Goal: Information Seeking & Learning: Learn about a topic

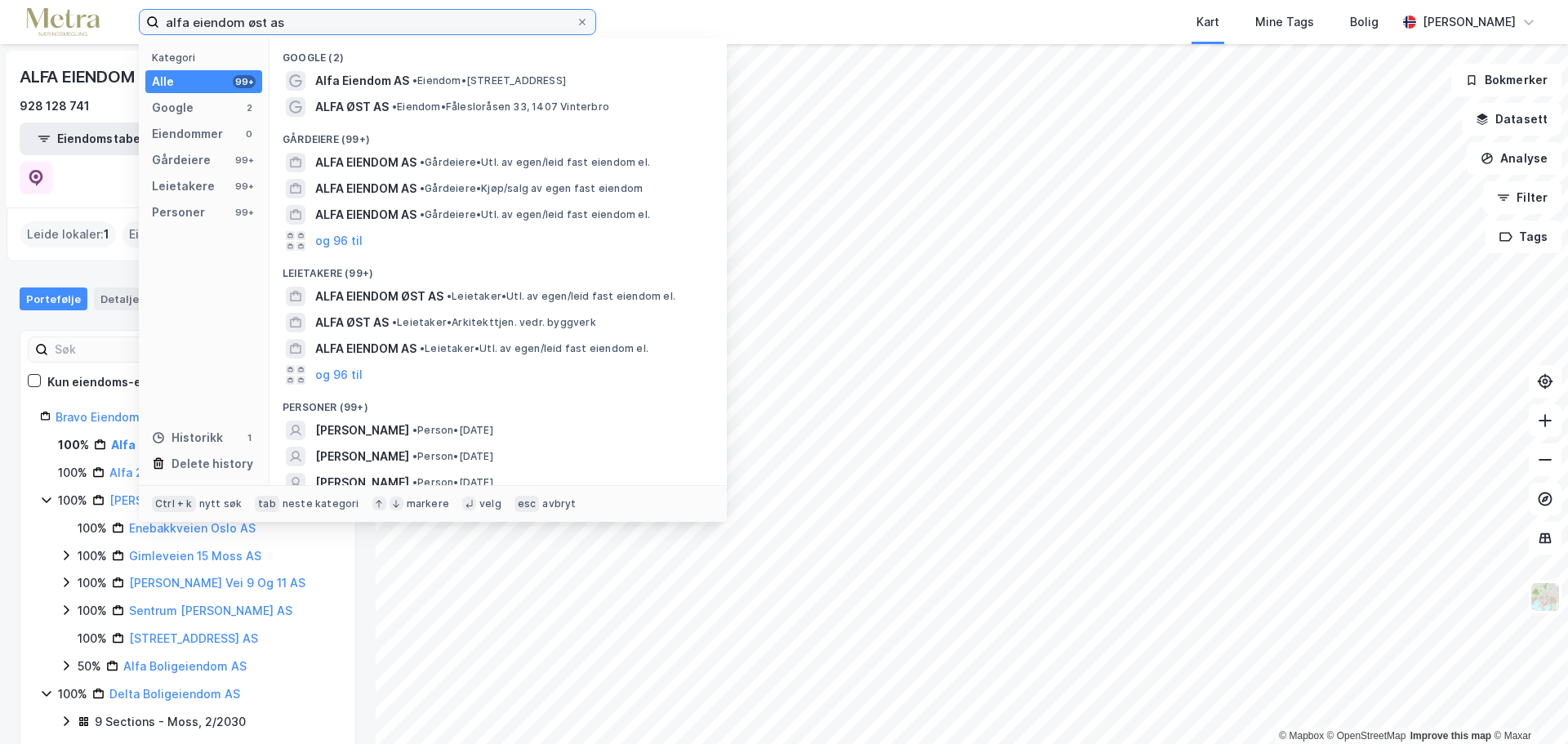
click at [260, 24] on input "alfa eiendom øst as" at bounding box center [368, 22] width 417 height 24
click at [260, 25] on input "alfa eiendom øst as" at bounding box center [368, 22] width 417 height 24
click at [259, 26] on input "alfa eiendom øst as" at bounding box center [368, 22] width 417 height 24
paste input "Golf Boligeiendom AS"
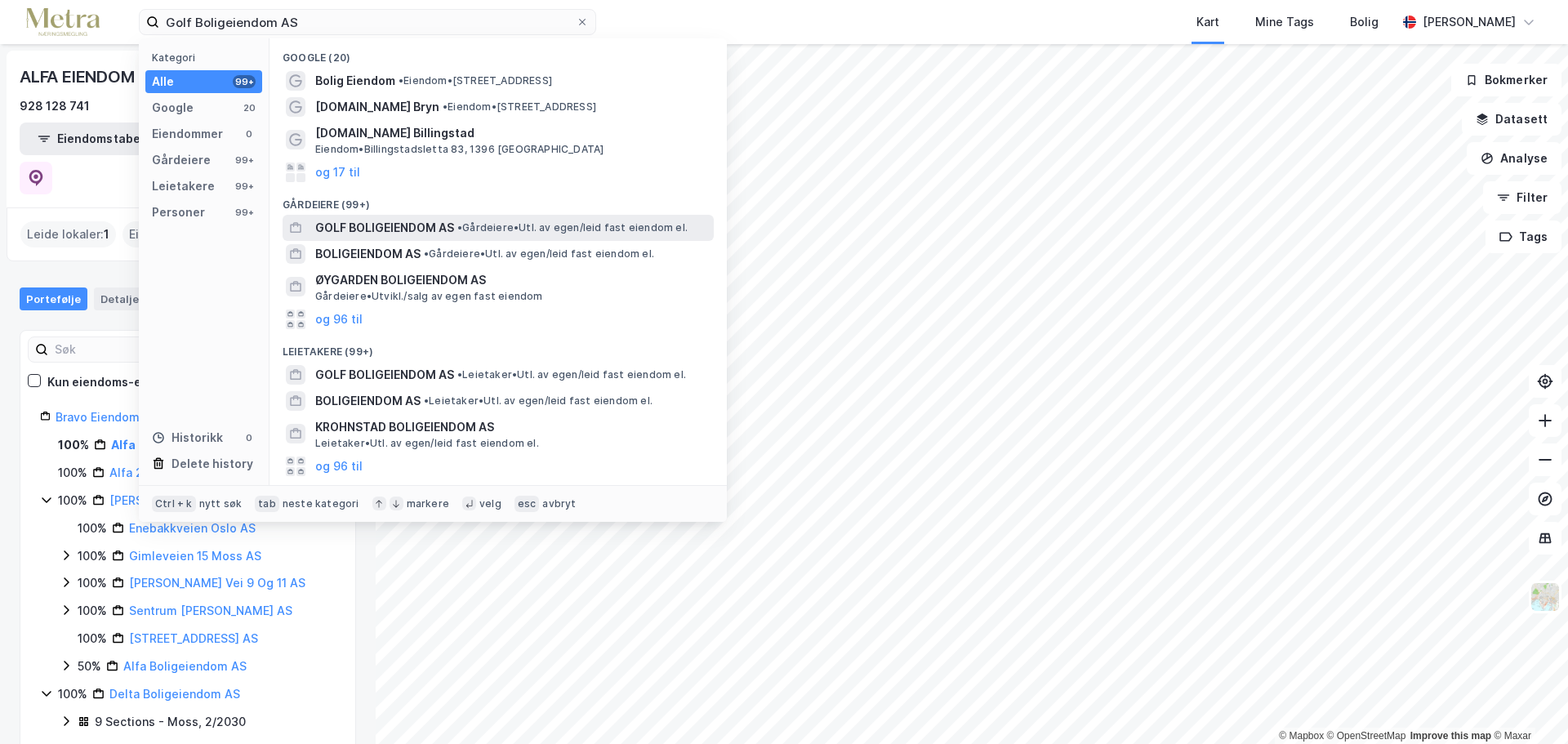
click at [499, 219] on div "GOLF BOLIGEIENDOM AS • Gårdeiere • Utl. av egen/leid fast eiendom el." at bounding box center [512, 227] width 395 height 20
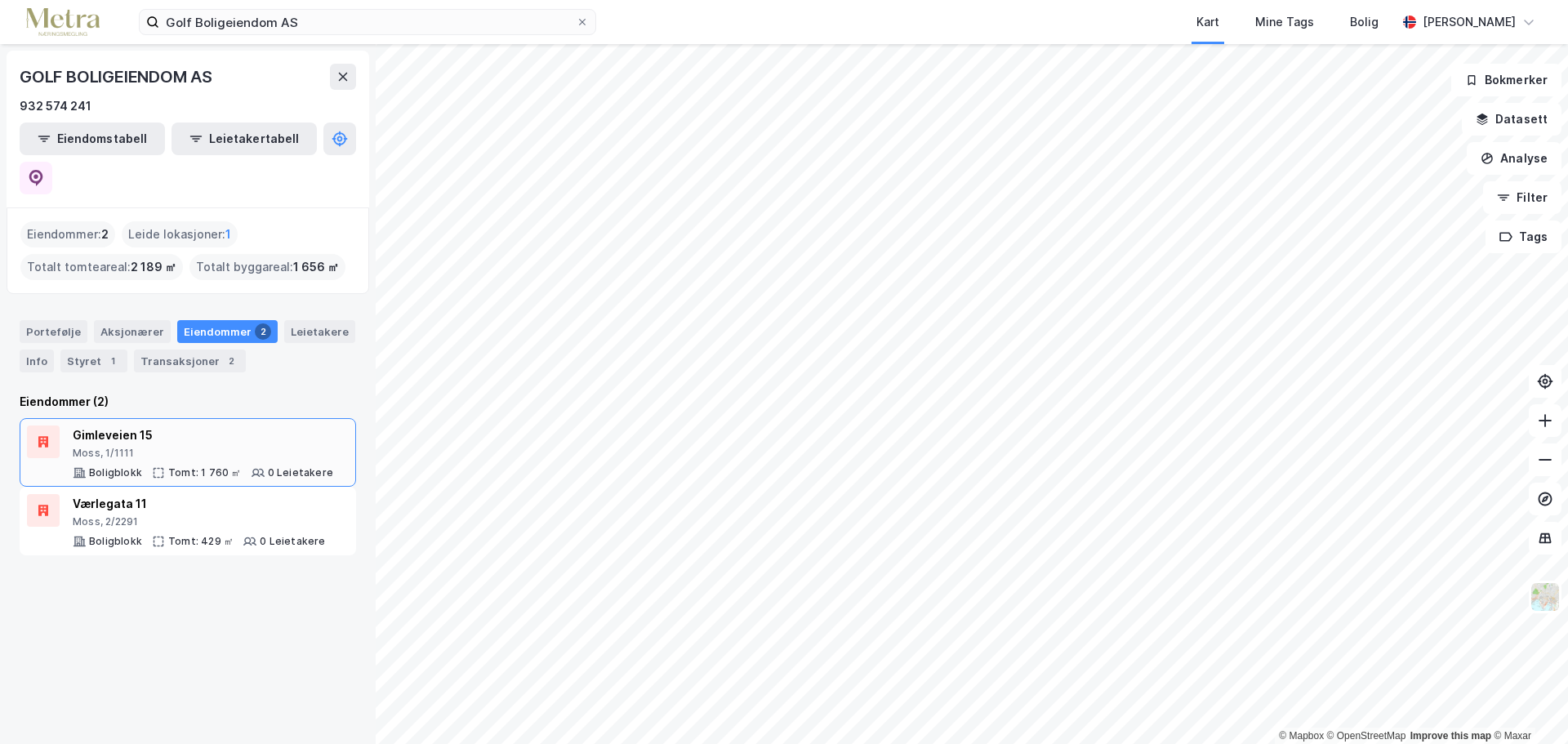
click at [256, 447] on div "Moss, 1/1111" at bounding box center [202, 453] width 260 height 13
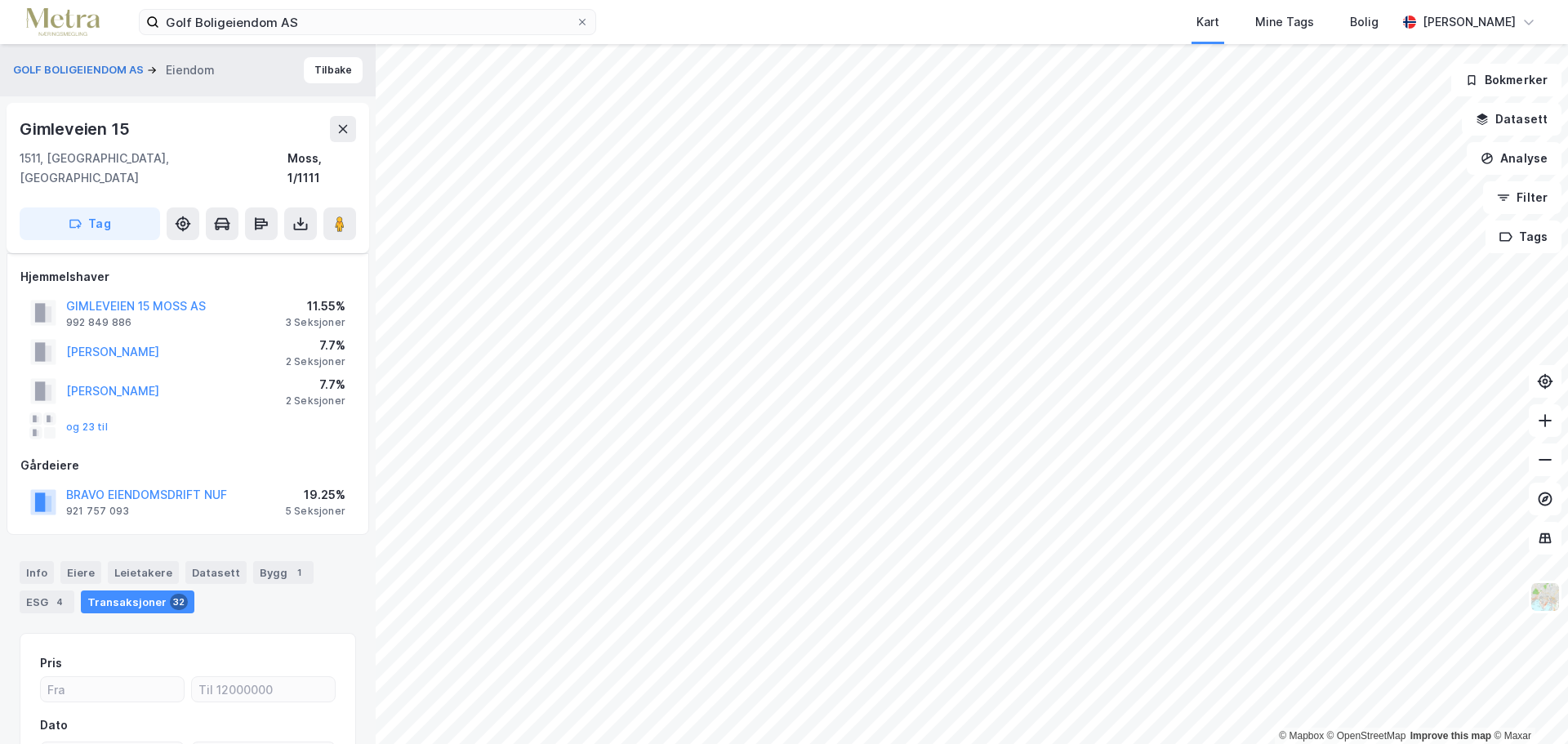
scroll to position [176, 0]
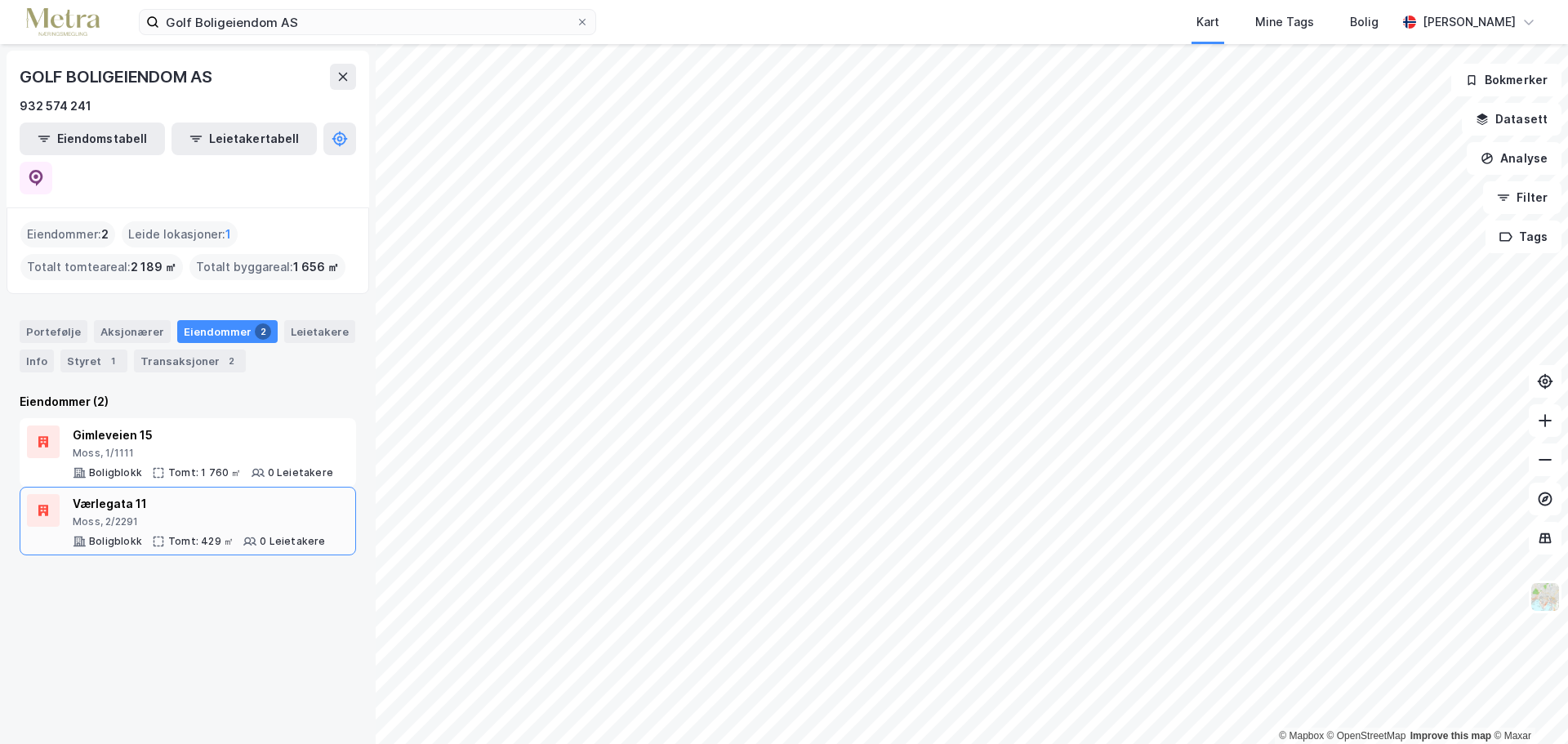
click at [214, 515] on div "Moss, 2/2291" at bounding box center [199, 521] width 253 height 13
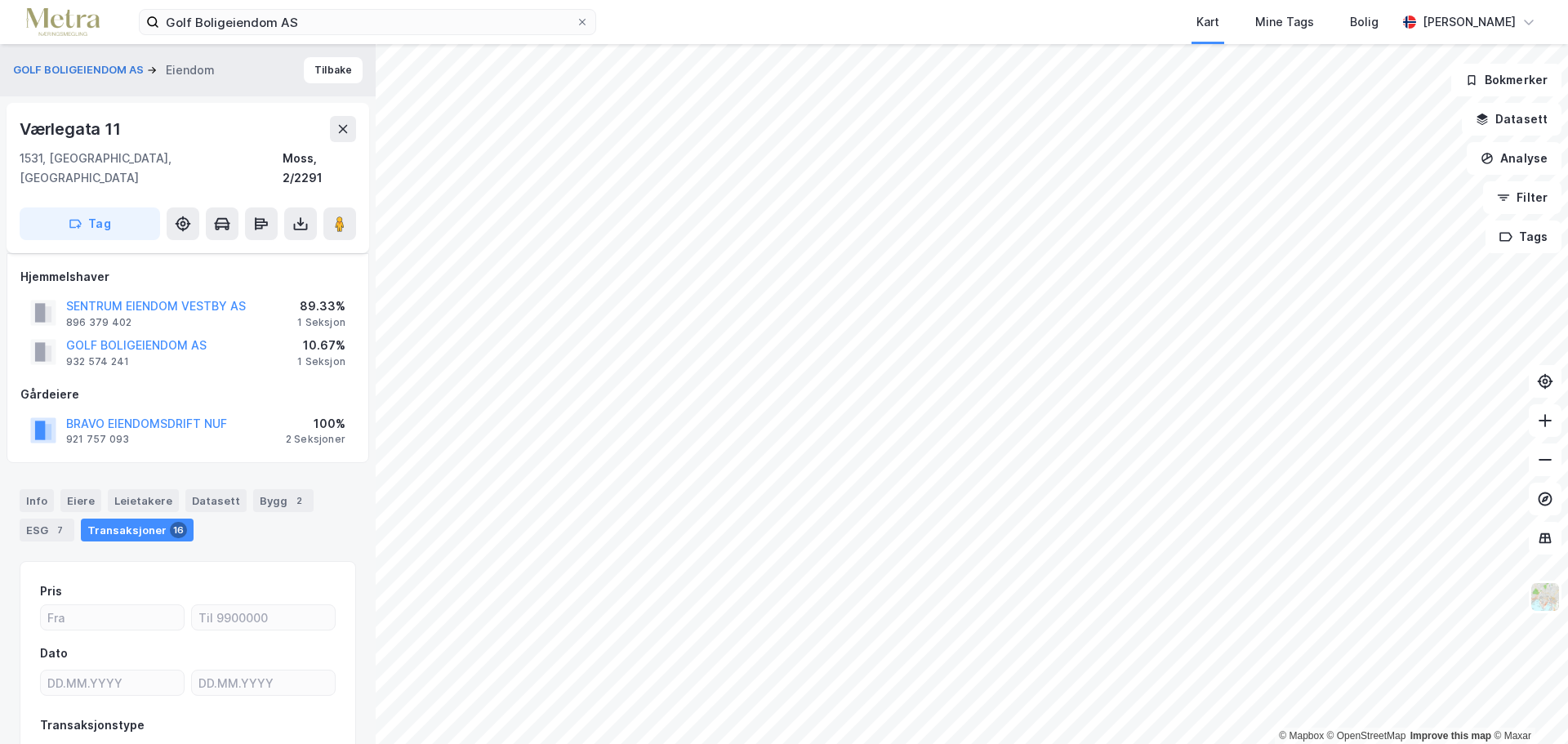
scroll to position [103, 0]
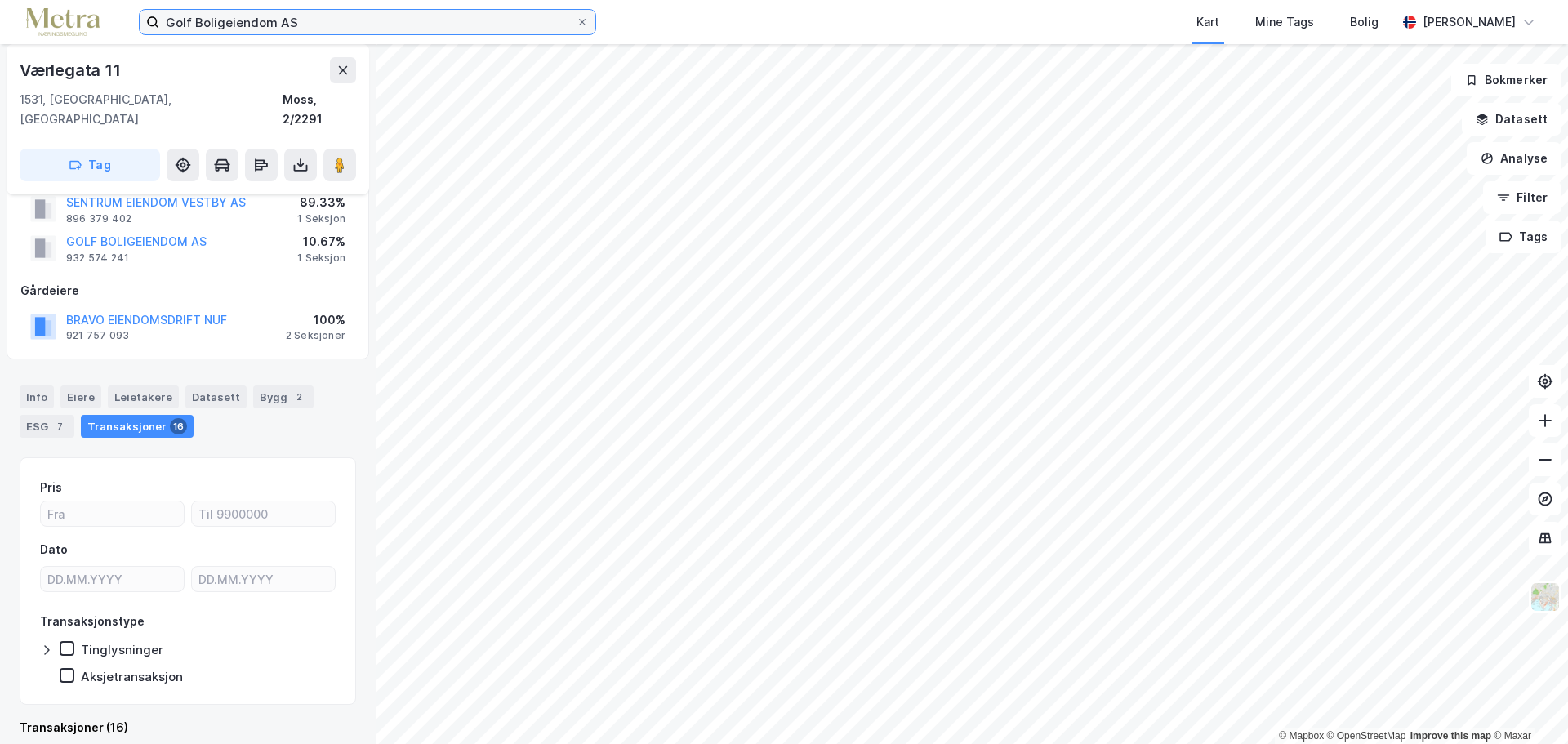
click at [266, 23] on input "Golf Boligeiendom AS" at bounding box center [368, 22] width 417 height 24
click at [265, 23] on input "Golf Boligeiendom AS" at bounding box center [368, 22] width 417 height 24
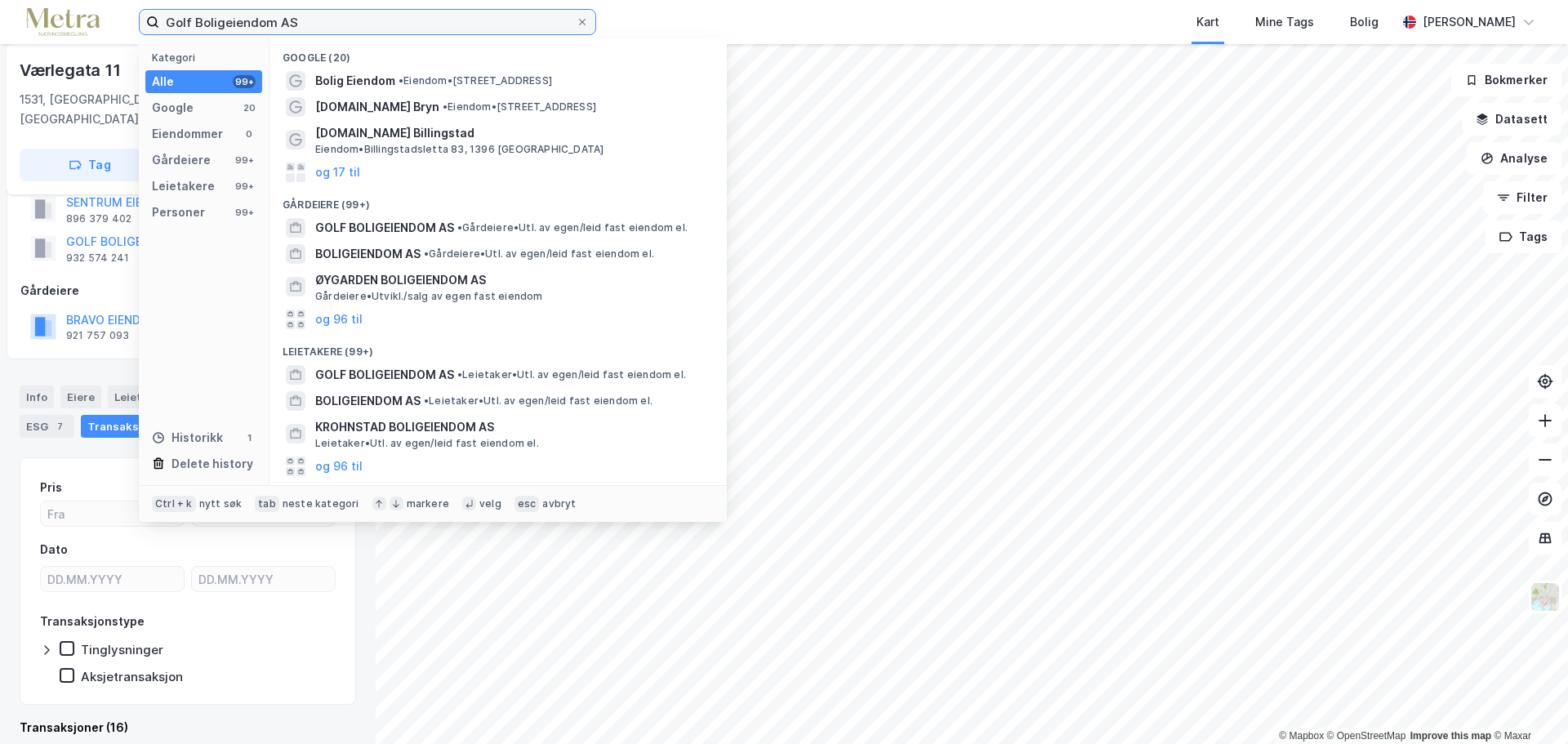
click at [265, 23] on input "Golf Boligeiendom AS" at bounding box center [368, 22] width 417 height 24
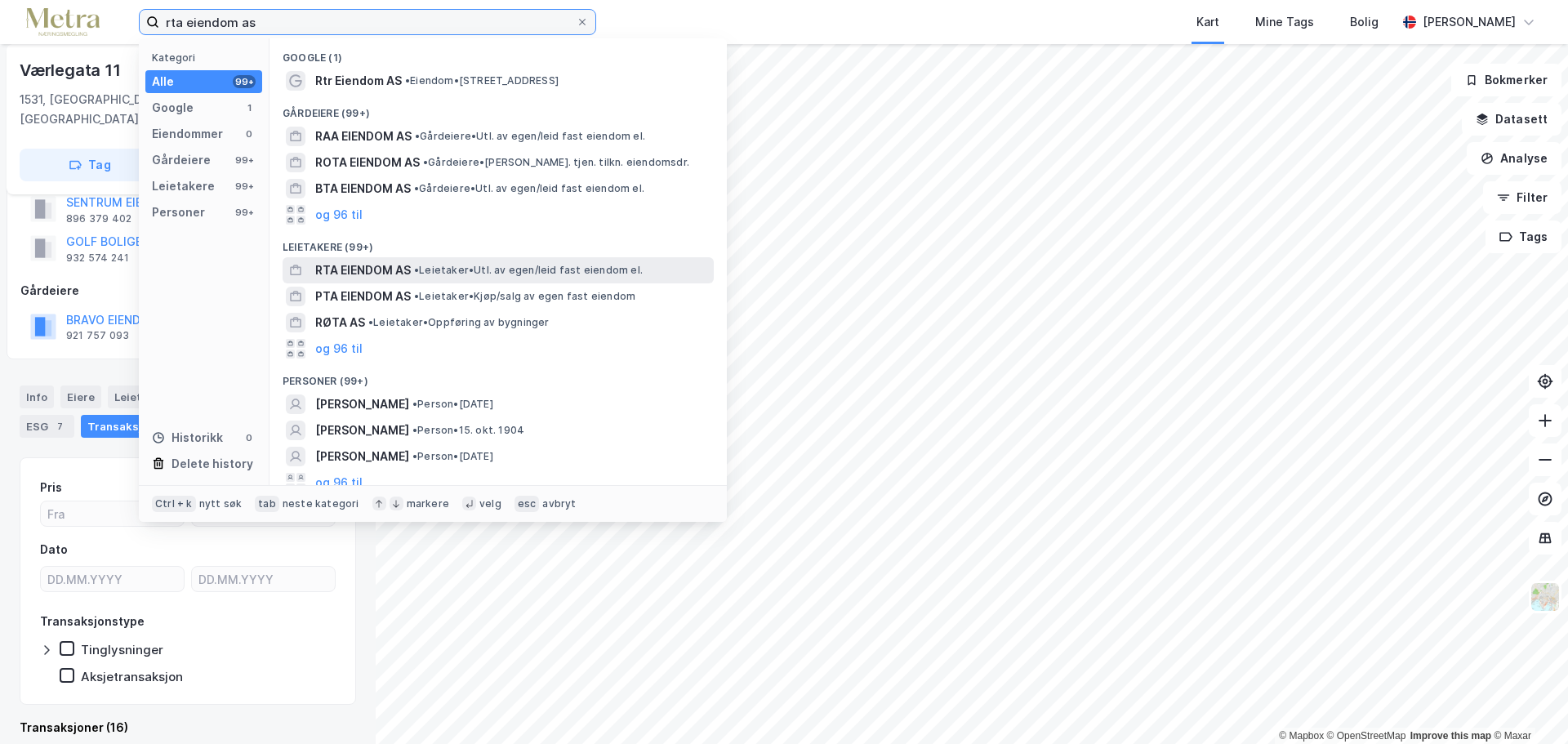
type input "rta eiendom as"
click at [468, 270] on span "• Leietaker • Utl. av egen/leid fast eiendom el." at bounding box center [528, 270] width 228 height 13
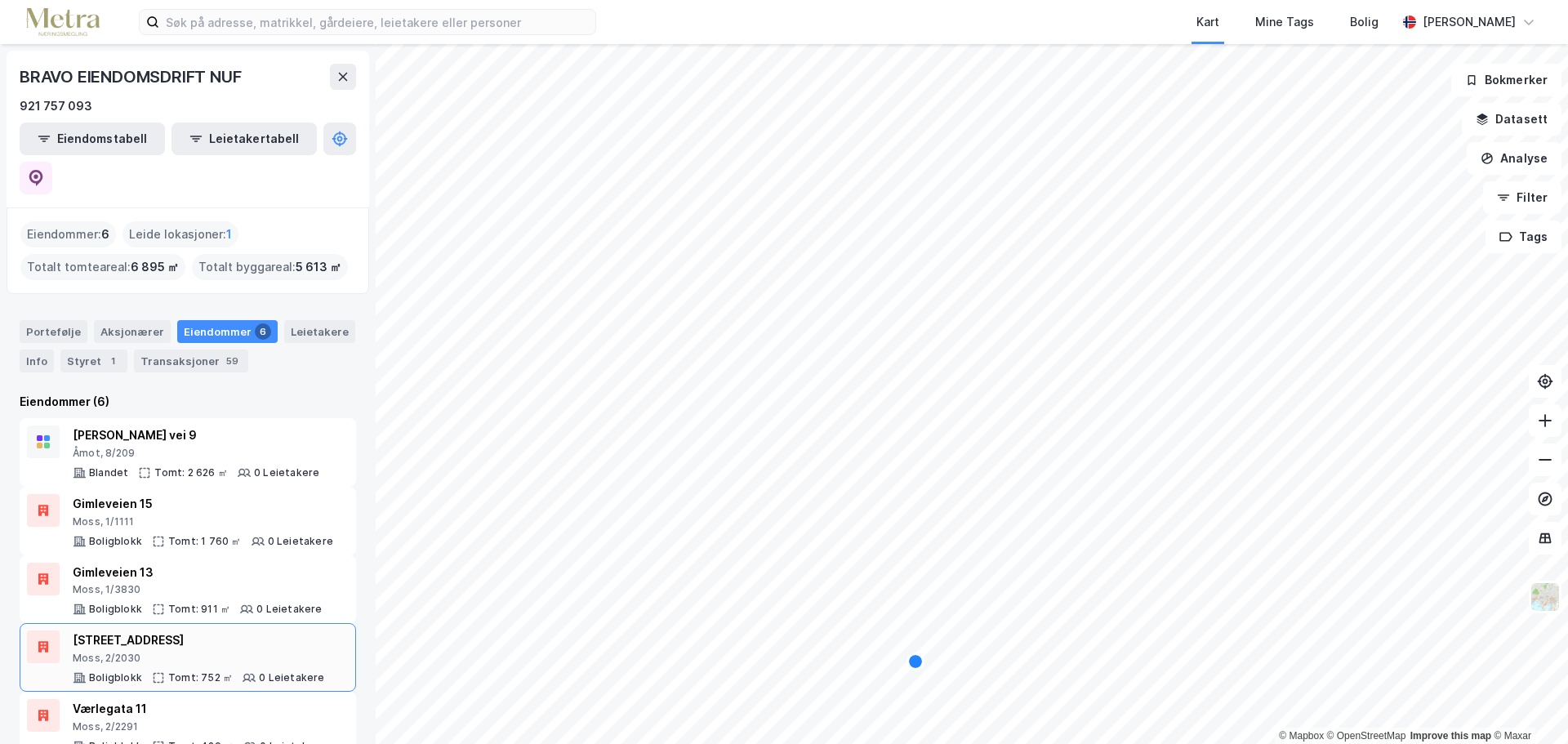
scroll to position [66, 0]
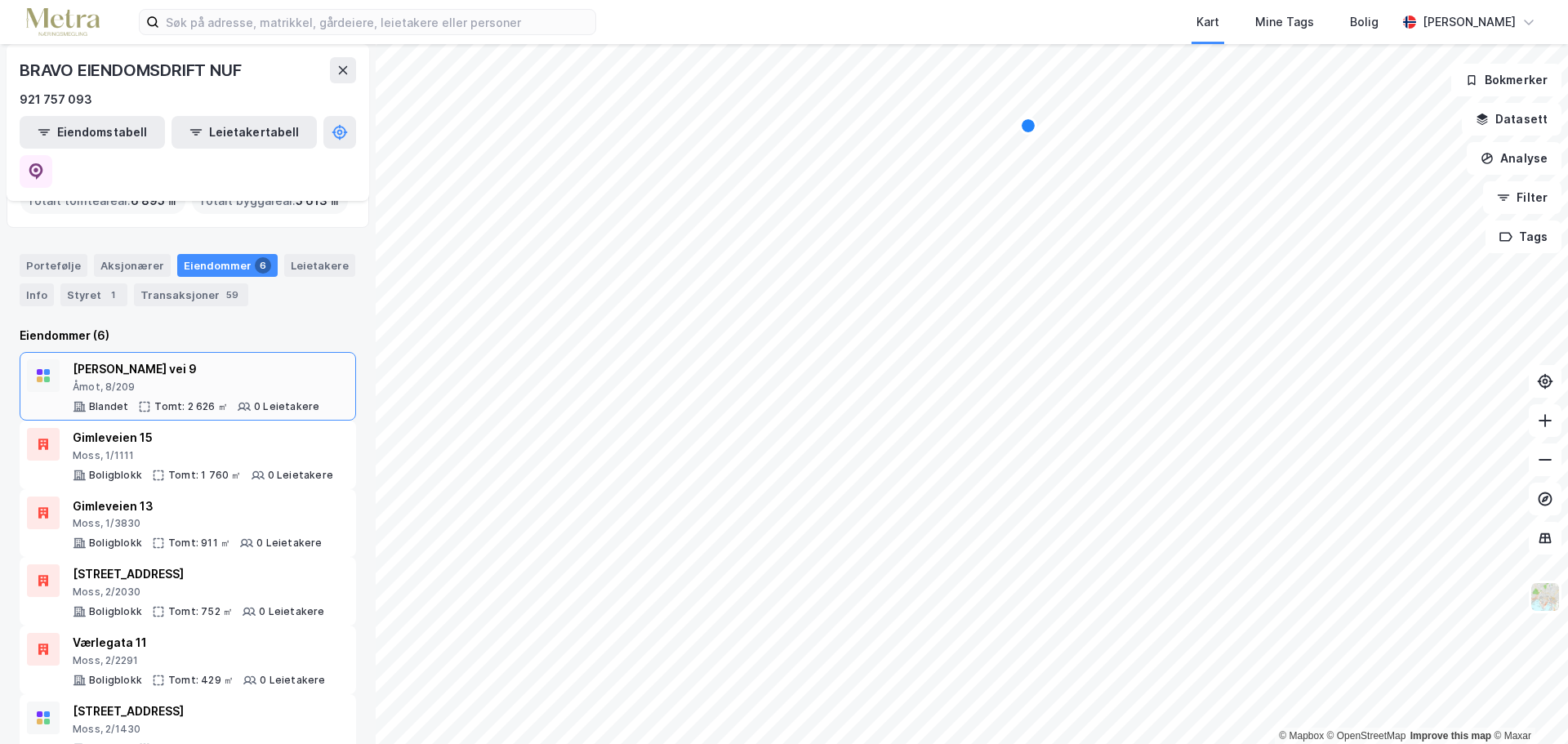
click at [205, 359] on div "[PERSON_NAME] vei 9 Åmot, 8/209 Blandet Tomt: 2 626 ㎡ 0 Leietakere" at bounding box center [195, 386] width 246 height 54
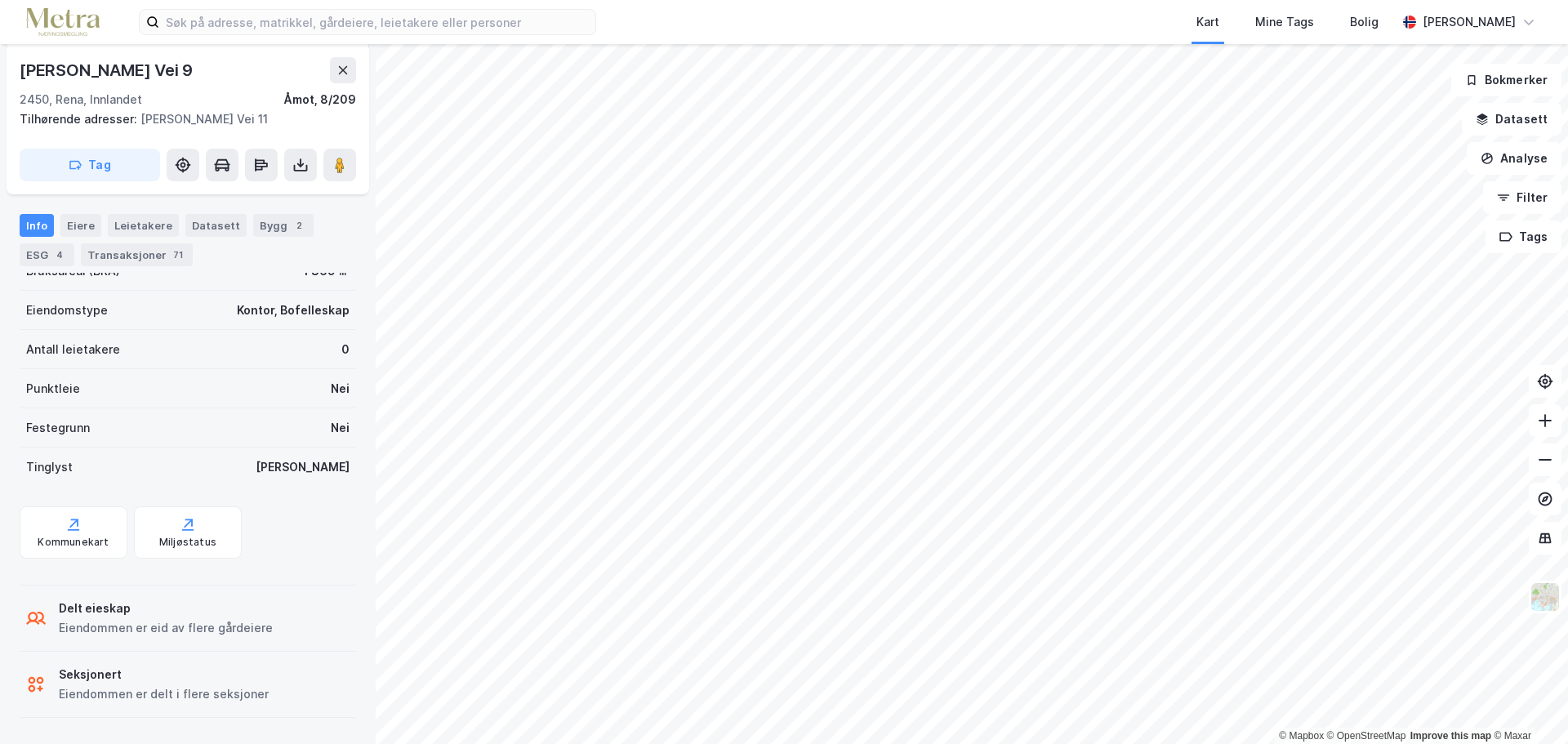
scroll to position [52, 0]
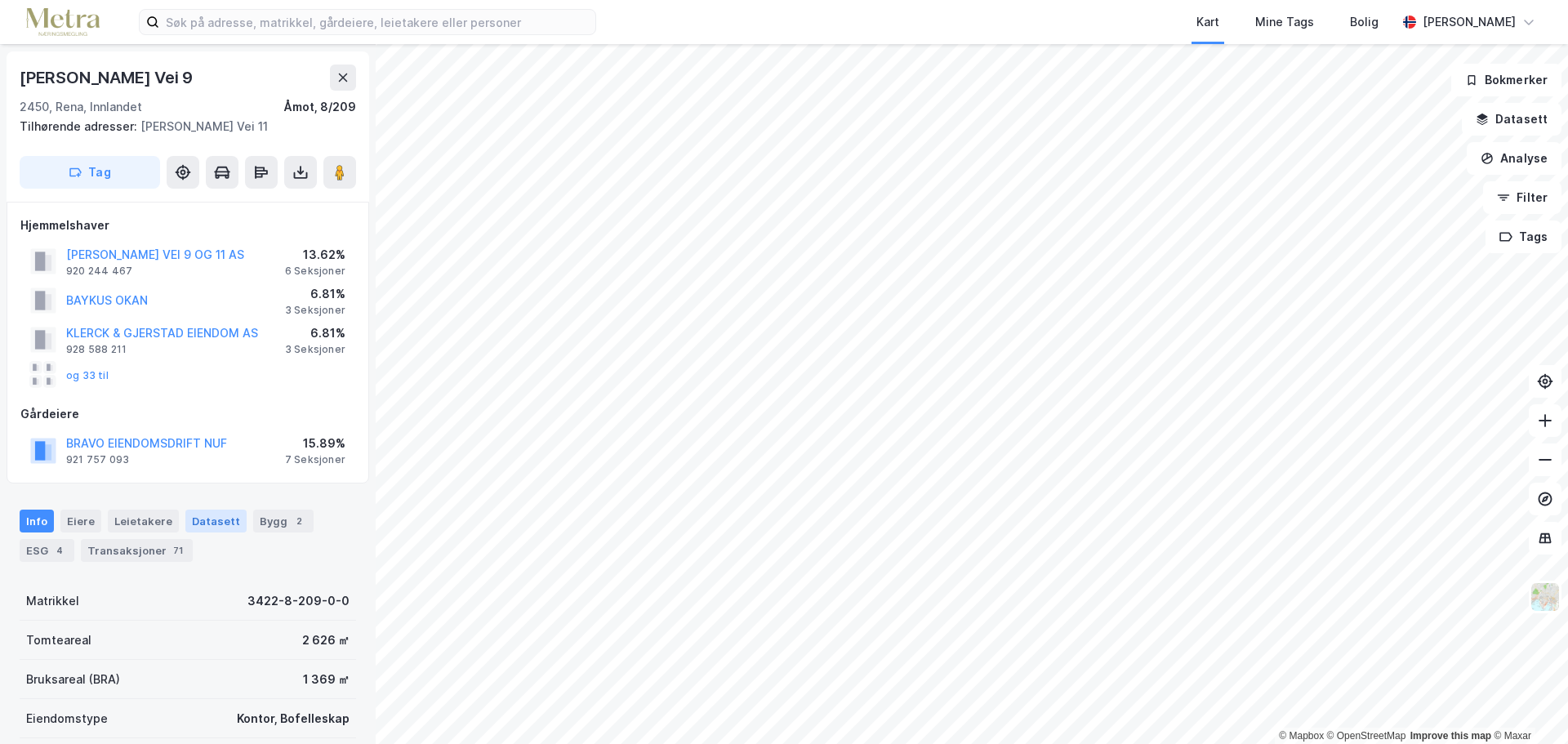
click at [212, 524] on div "Datasett" at bounding box center [215, 521] width 61 height 23
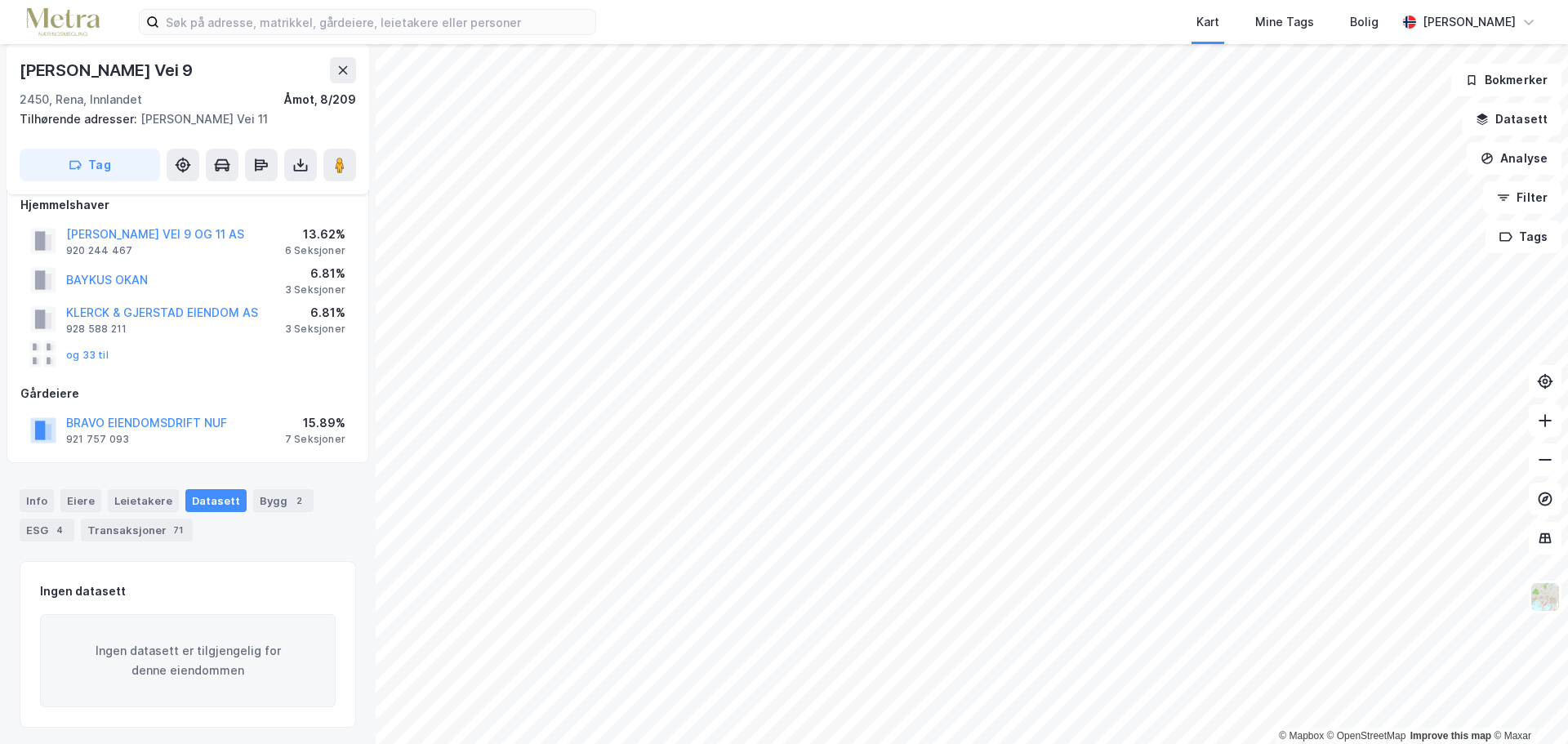
scroll to position [75, 0]
